Goal: Task Accomplishment & Management: Manage account settings

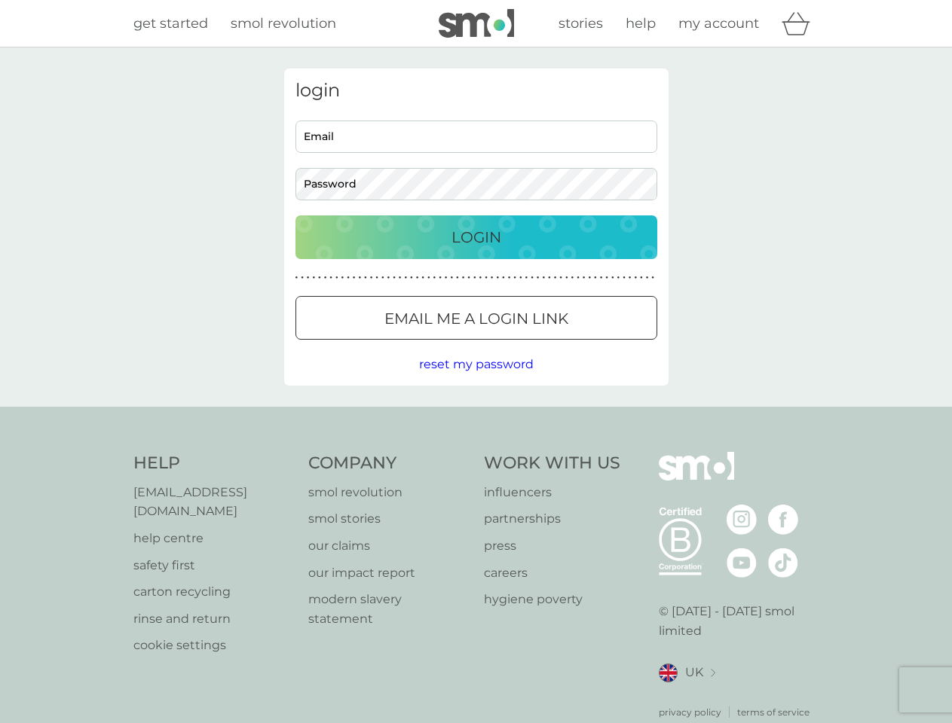
click at [800, 23] on icon "basket" at bounding box center [795, 23] width 29 height 23
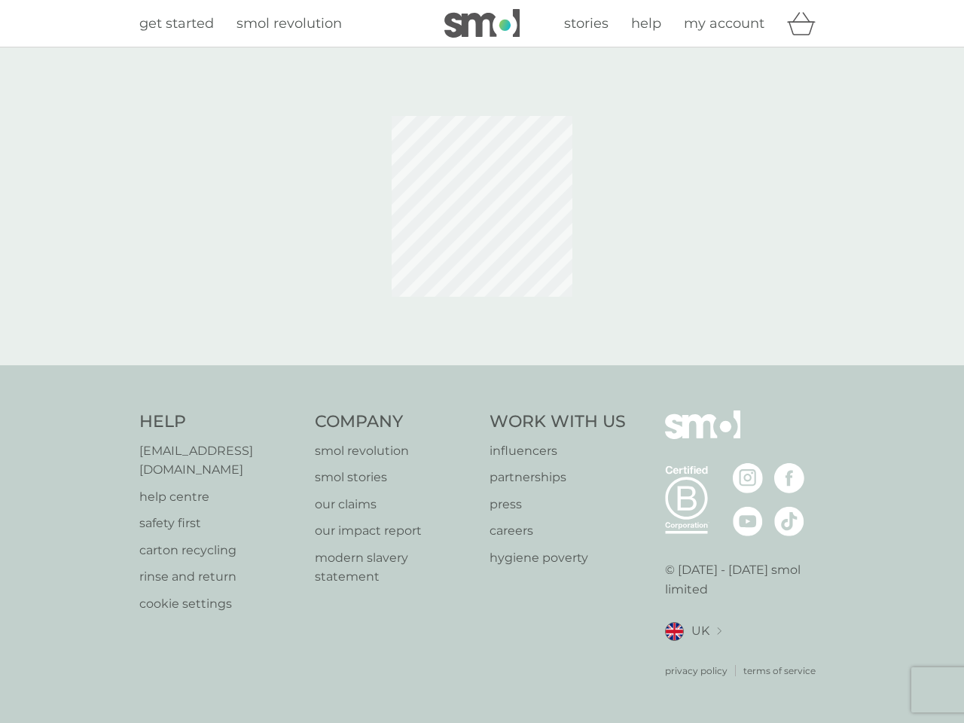
click at [476, 318] on div at bounding box center [482, 207] width 407 height 276
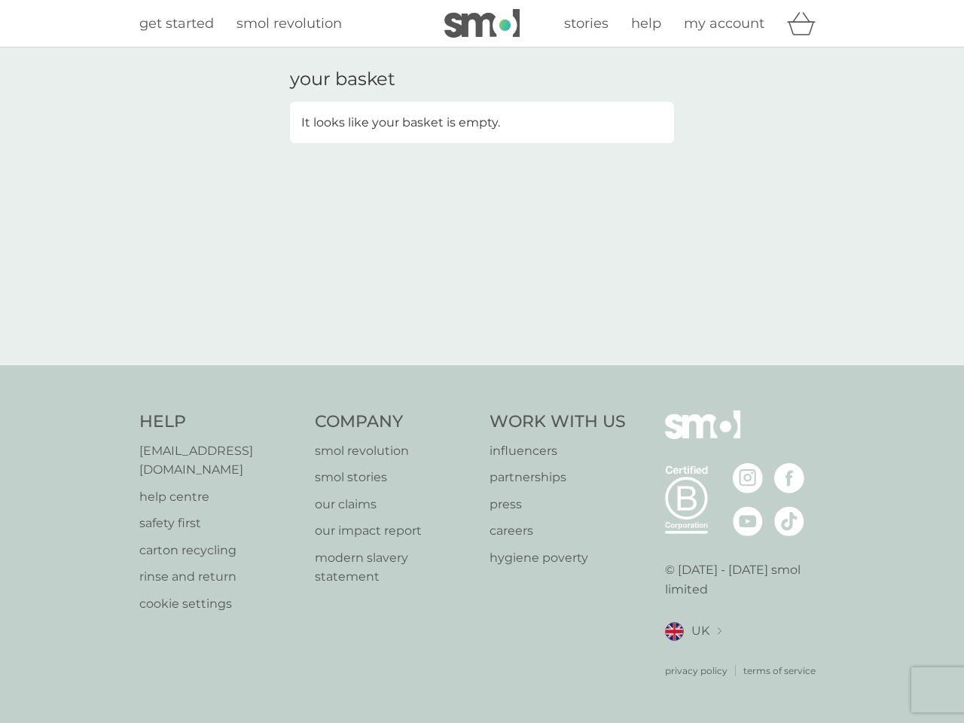
click at [475, 365] on div "your basket It looks like your basket is empty." at bounding box center [482, 206] width 964 height 318
click at [686, 654] on div "privacy policy terms of service" at bounding box center [745, 659] width 160 height 37
